Goal: Task Accomplishment & Management: Manage account settings

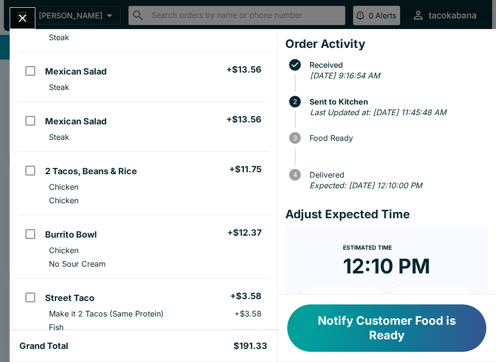
click at [360, 326] on button "Notify Customer Food is Ready" at bounding box center [386, 327] width 199 height 47
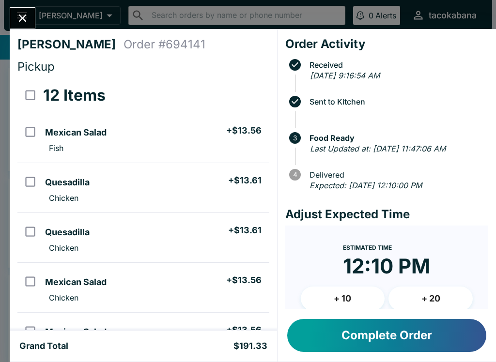
click at [32, 24] on button "Close" at bounding box center [22, 18] width 25 height 21
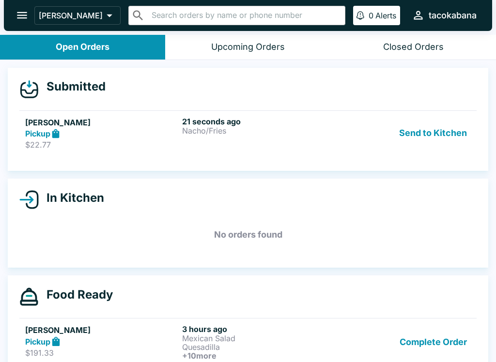
click at [271, 119] on h6 "21 seconds ago" at bounding box center [258, 122] width 153 height 10
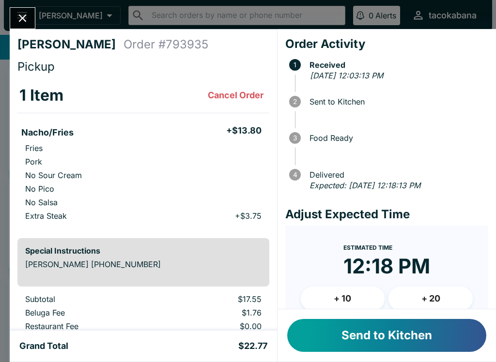
click at [409, 336] on button "Send to Kitchen" at bounding box center [386, 335] width 199 height 33
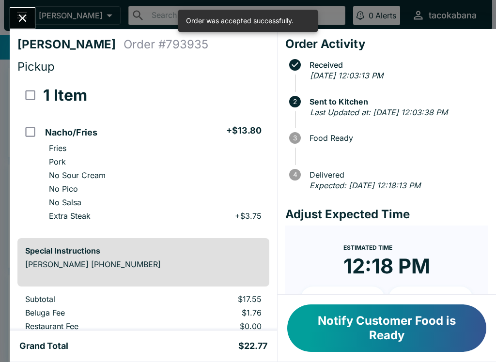
click at [424, 322] on button "Notify Customer Food is Ready" at bounding box center [386, 327] width 199 height 47
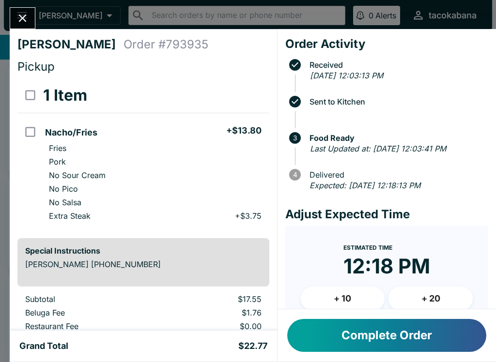
click at [30, 7] on div "[PERSON_NAME] Order # 793935 Pickup 1 Item Nacho/Fries + $13.80 Fries Pork No S…" at bounding box center [248, 181] width 496 height 362
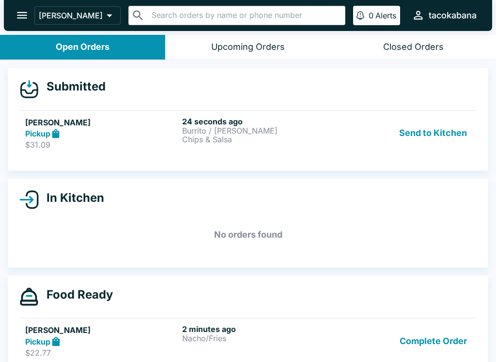
click at [146, 123] on h5 "[PERSON_NAME]" at bounding box center [101, 123] width 153 height 12
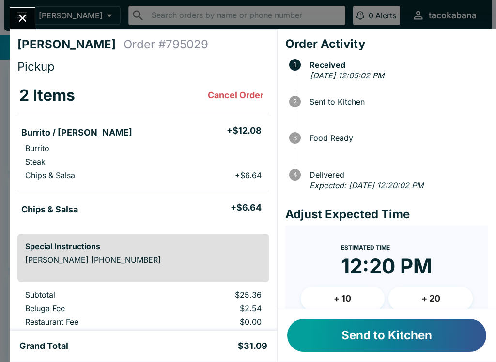
click at [409, 324] on button "Send to Kitchen" at bounding box center [386, 335] width 199 height 33
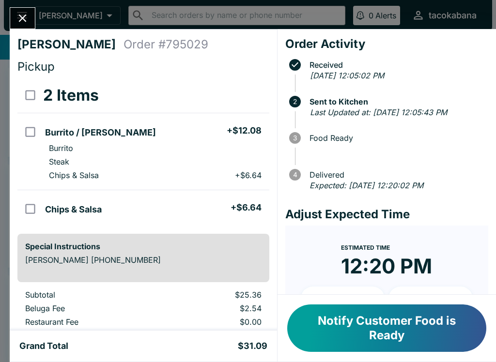
click at [467, 328] on button "Notify Customer Food is Ready" at bounding box center [386, 327] width 199 height 47
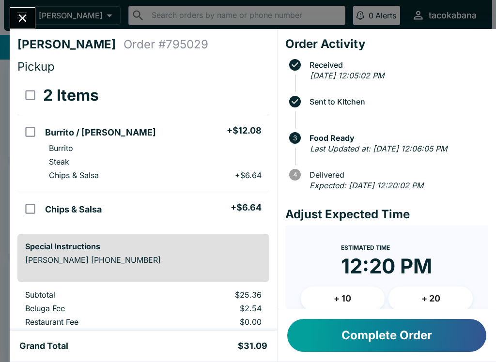
click at [9, 1] on div "[PERSON_NAME] Order # 795029 Pickup 2 Items Burrito / Cali Burrito + $12.08 Bur…" at bounding box center [248, 181] width 496 height 362
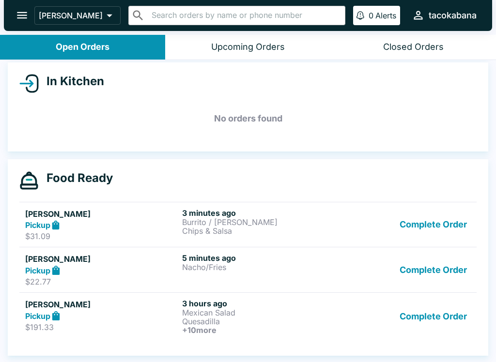
scroll to position [102, 0]
click at [184, 261] on h6 "5 minutes ago" at bounding box center [258, 258] width 153 height 10
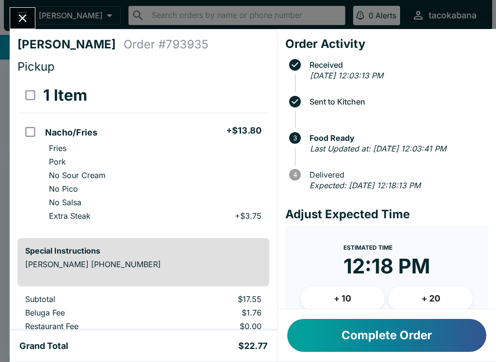
click at [45, 8] on div "[PERSON_NAME] Order # 793935 Pickup 1 Item Nacho/Fries + $13.80 Fries Pork No S…" at bounding box center [248, 181] width 496 height 362
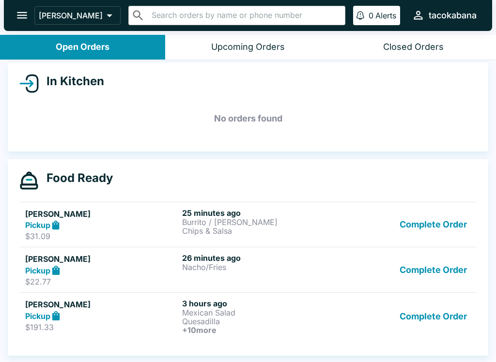
click at [283, 224] on p "Burrito / [PERSON_NAME]" at bounding box center [258, 222] width 153 height 9
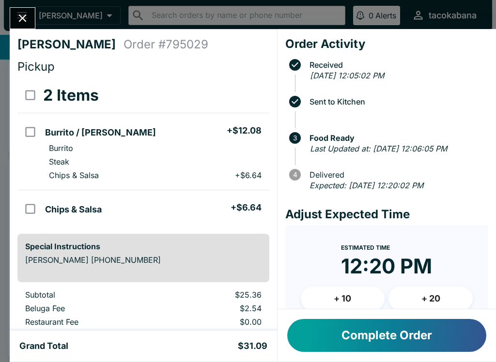
click at [441, 343] on button "Complete Order" at bounding box center [386, 335] width 199 height 33
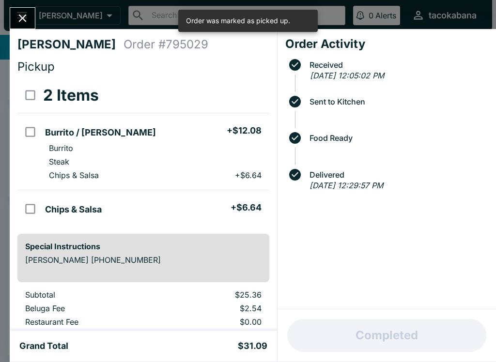
scroll to position [57, 0]
click at [32, 16] on button "Close" at bounding box center [22, 18] width 25 height 21
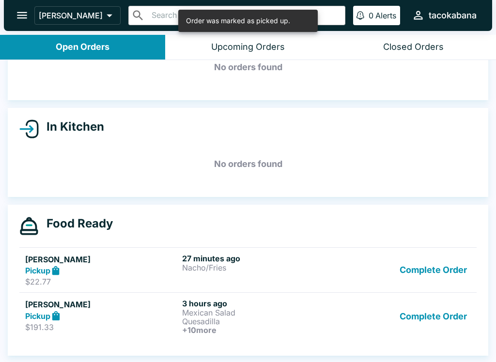
scroll to position [1, 0]
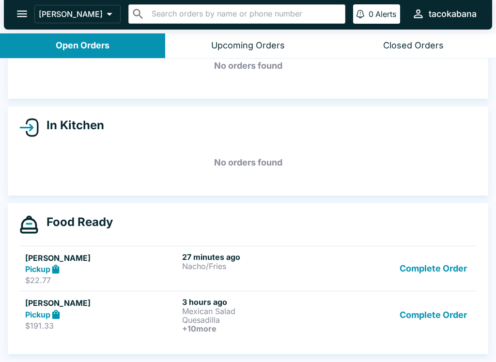
click at [423, 319] on button "Complete Order" at bounding box center [432, 315] width 75 height 36
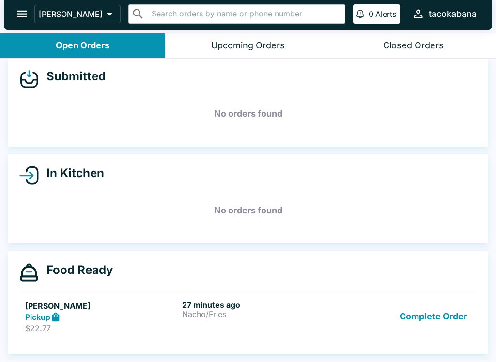
scroll to position [9, 0]
